Goal: Information Seeking & Learning: Learn about a topic

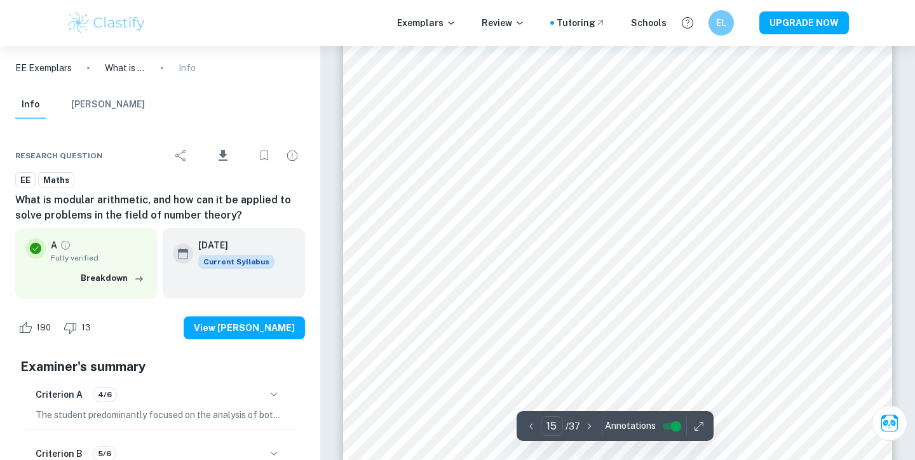
scroll to position [11705, 0]
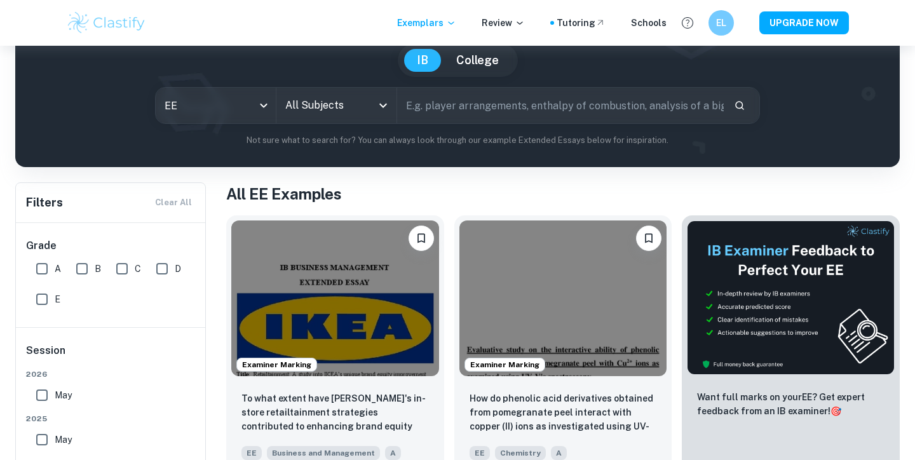
scroll to position [119, 0]
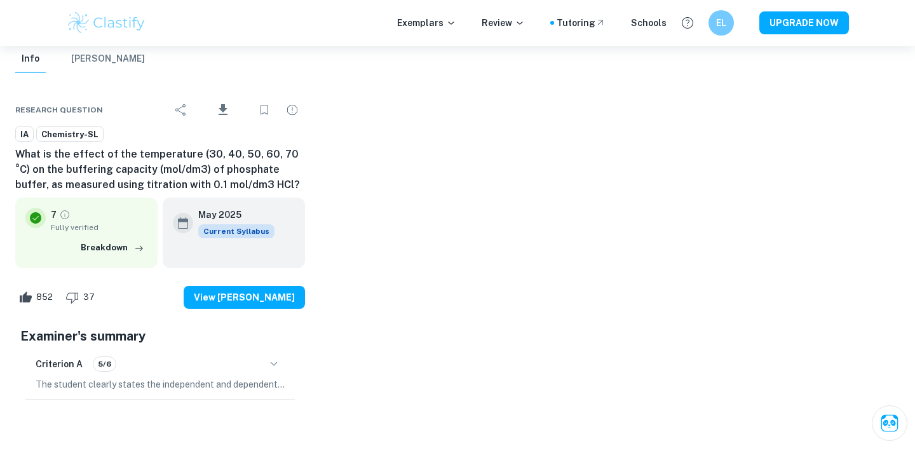
scroll to position [110, 0]
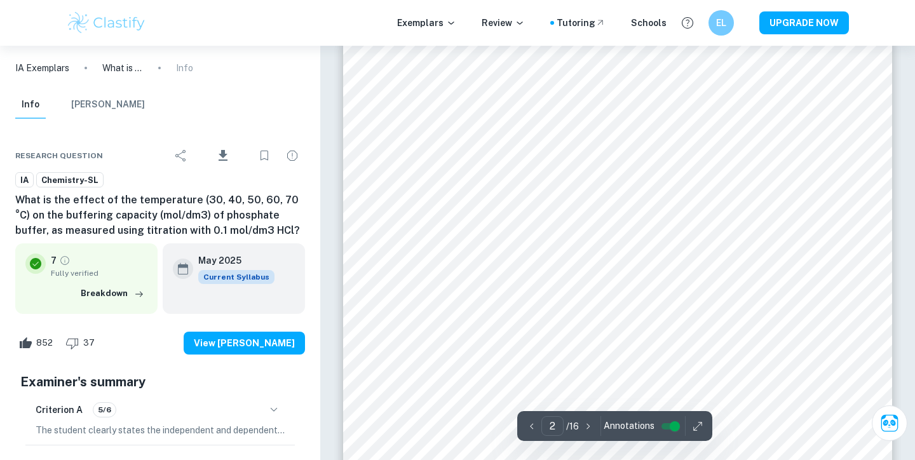
type input "1"
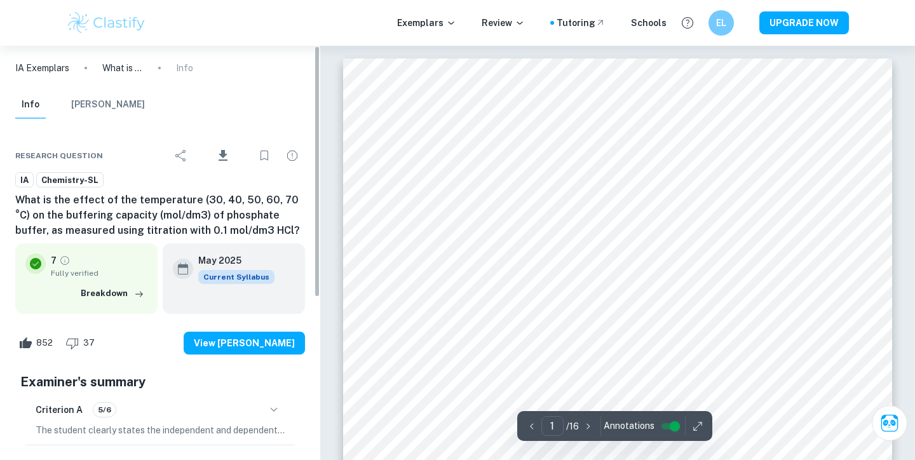
scroll to position [0, 0]
